Goal: Task Accomplishment & Management: Manage account settings

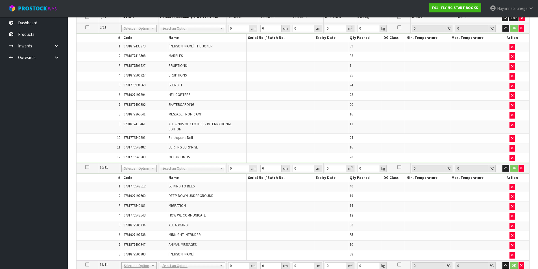
scroll to position [380, 0]
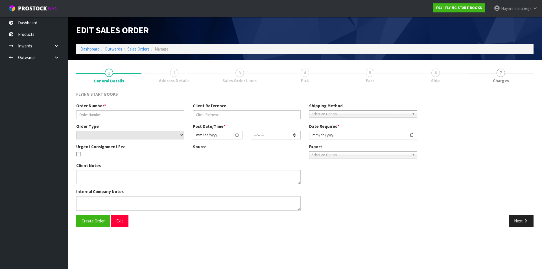
type input "RED ROCKET SR2025"
type input "NZEDIFY-22"
select select "number:0"
type input "[DATE]"
type input "09:02:00.000"
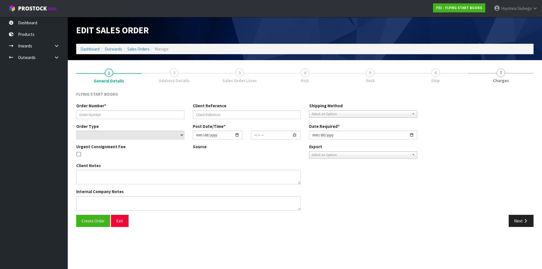
type input "2025-08-21"
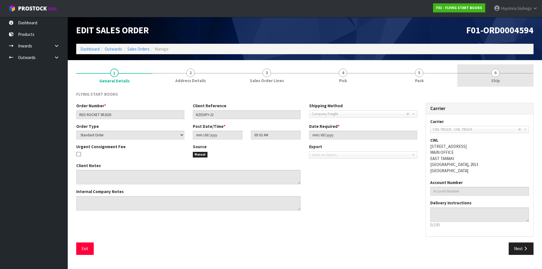
click at [492, 83] on span "Ship" at bounding box center [496, 81] width 9 height 6
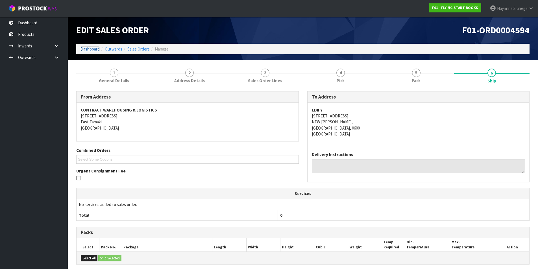
click at [86, 50] on link "Dashboard" at bounding box center [90, 48] width 19 height 5
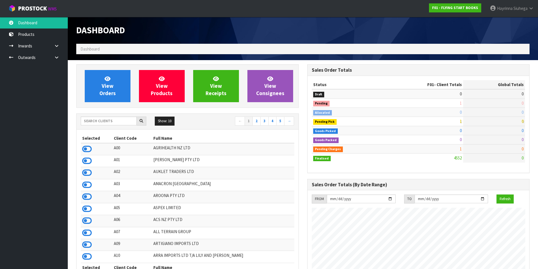
scroll to position [428, 231]
click at [530, 10] on icon at bounding box center [531, 8] width 5 height 4
click at [501, 23] on icon at bounding box center [501, 23] width 4 height 0
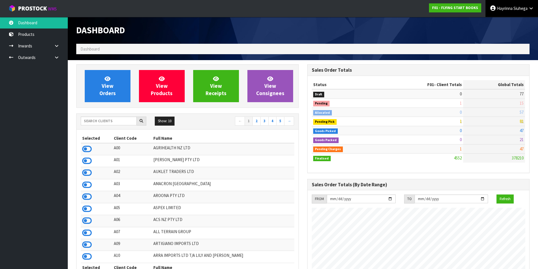
click at [523, 10] on span "Siuhega" at bounding box center [521, 8] width 14 height 5
click at [513, 23] on link "Logout" at bounding box center [515, 23] width 45 height 8
